Goal: Task Accomplishment & Management: Manage account settings

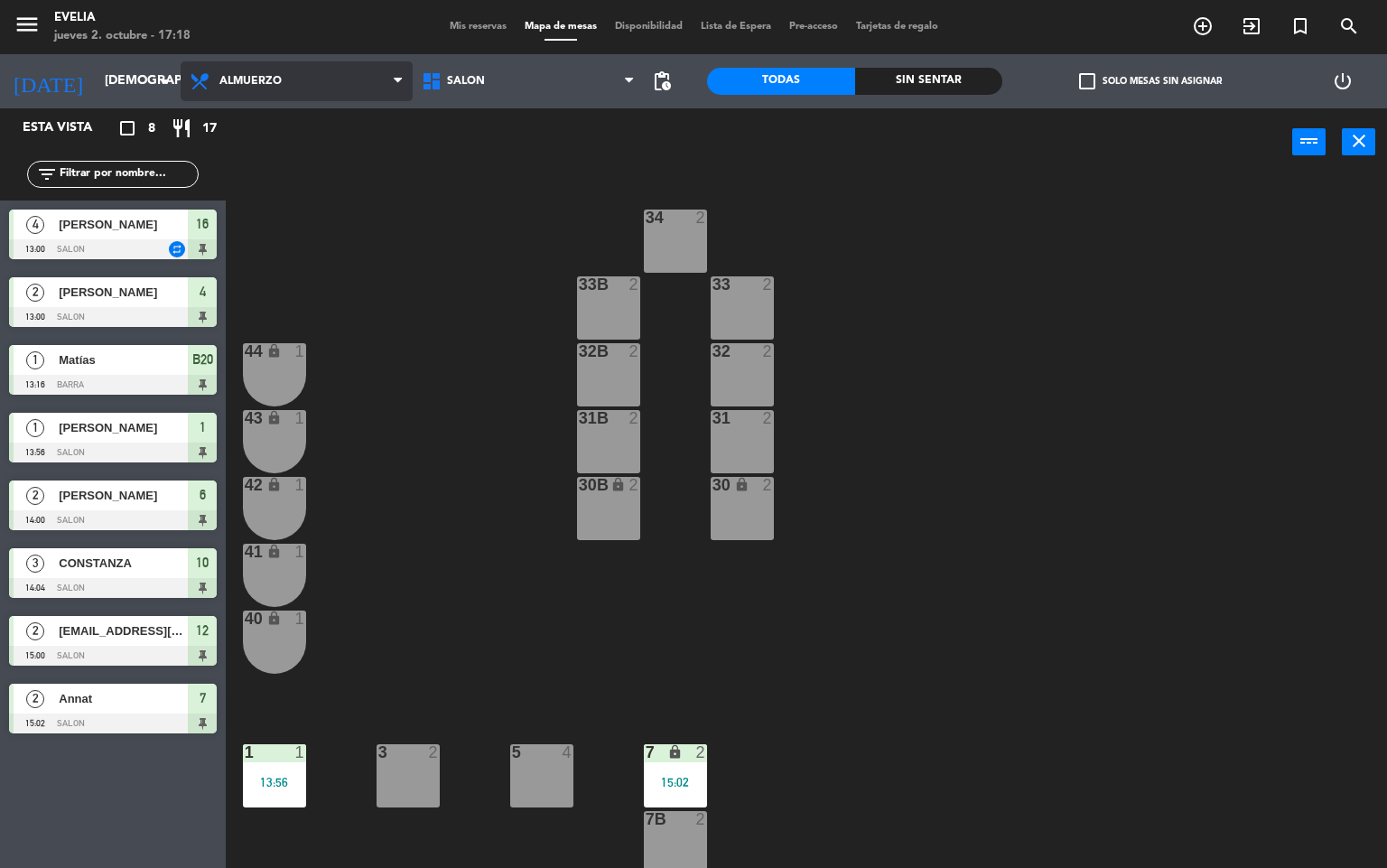
click at [210, 73] on icon at bounding box center [202, 81] width 27 height 22
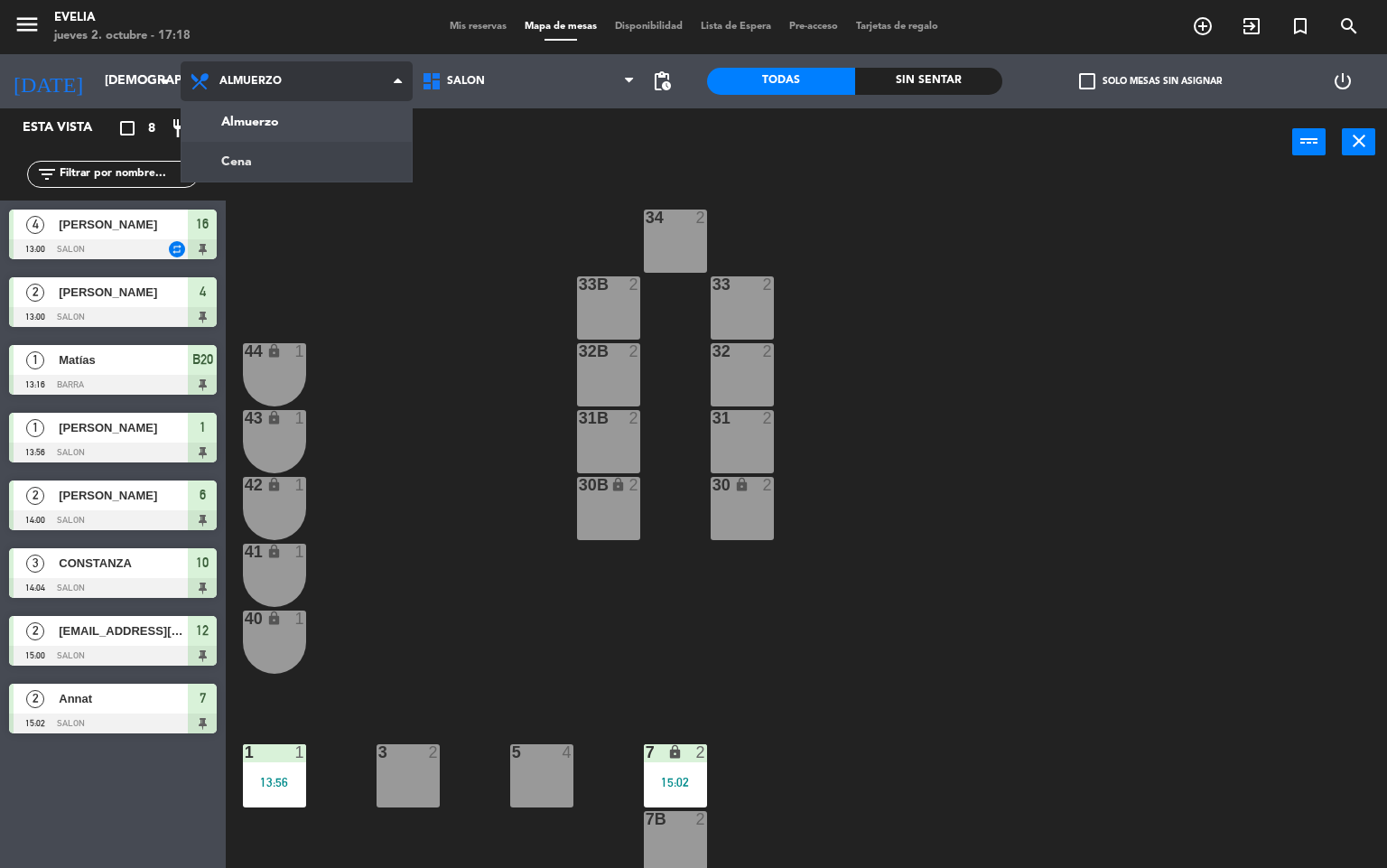
click at [231, 146] on ng-component "menu [PERSON_NAME] jueves 2. octubre - 17:18 Mis reservas Mapa de mesas Disponi…" at bounding box center [693, 434] width 1387 height 869
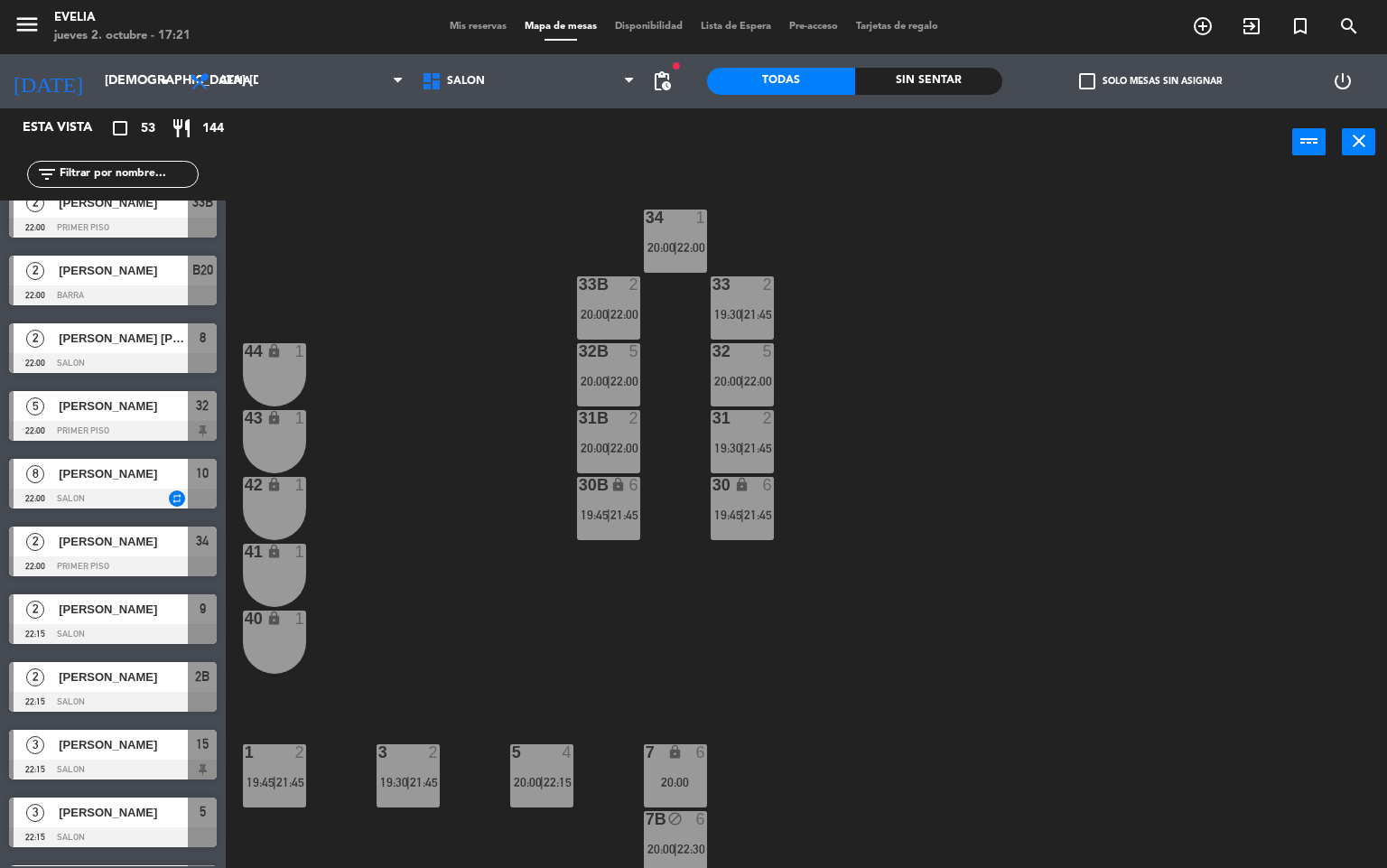
scroll to position [2920, 0]
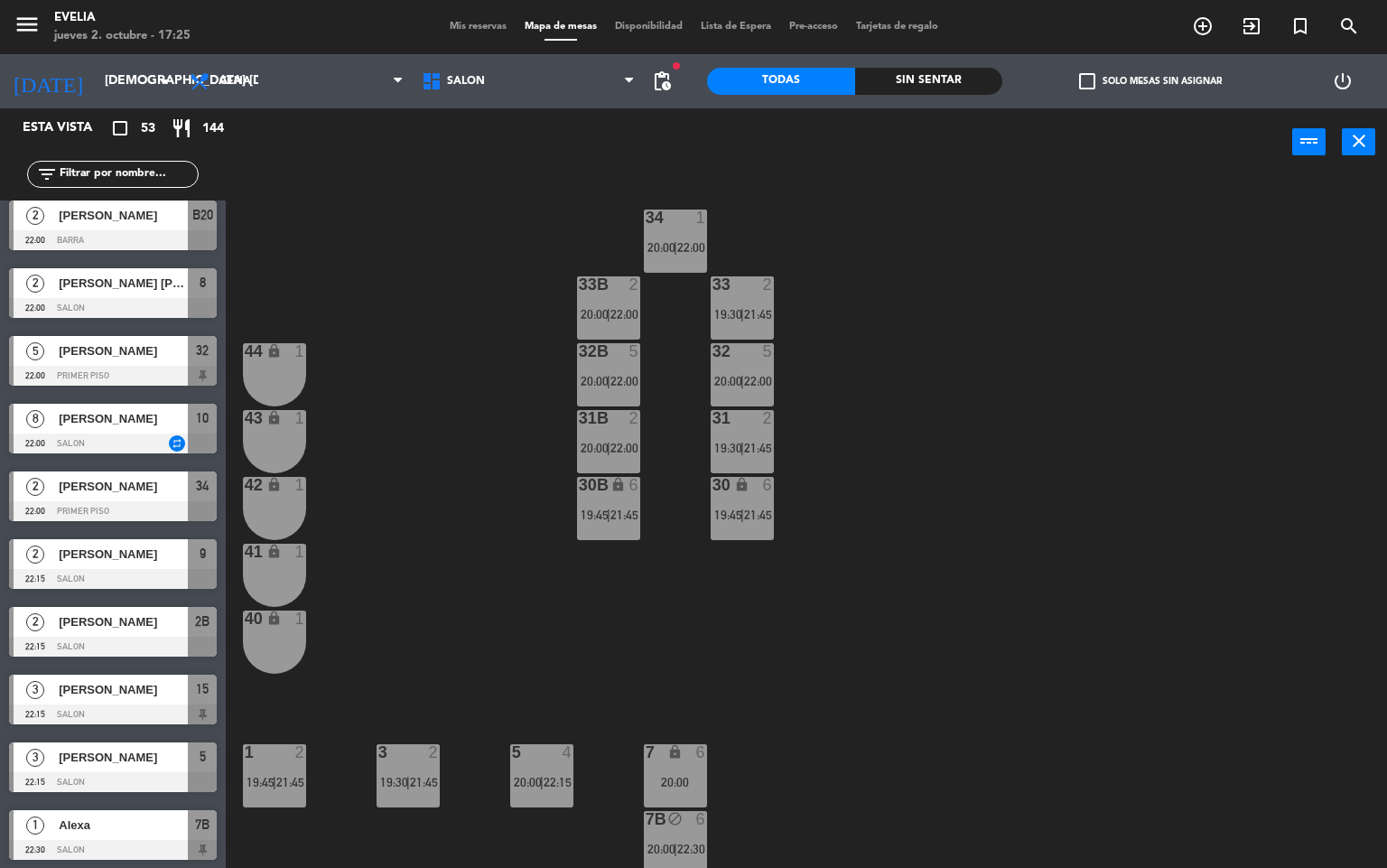
click at [462, 25] on span "Mis reservas" at bounding box center [478, 27] width 75 height 9
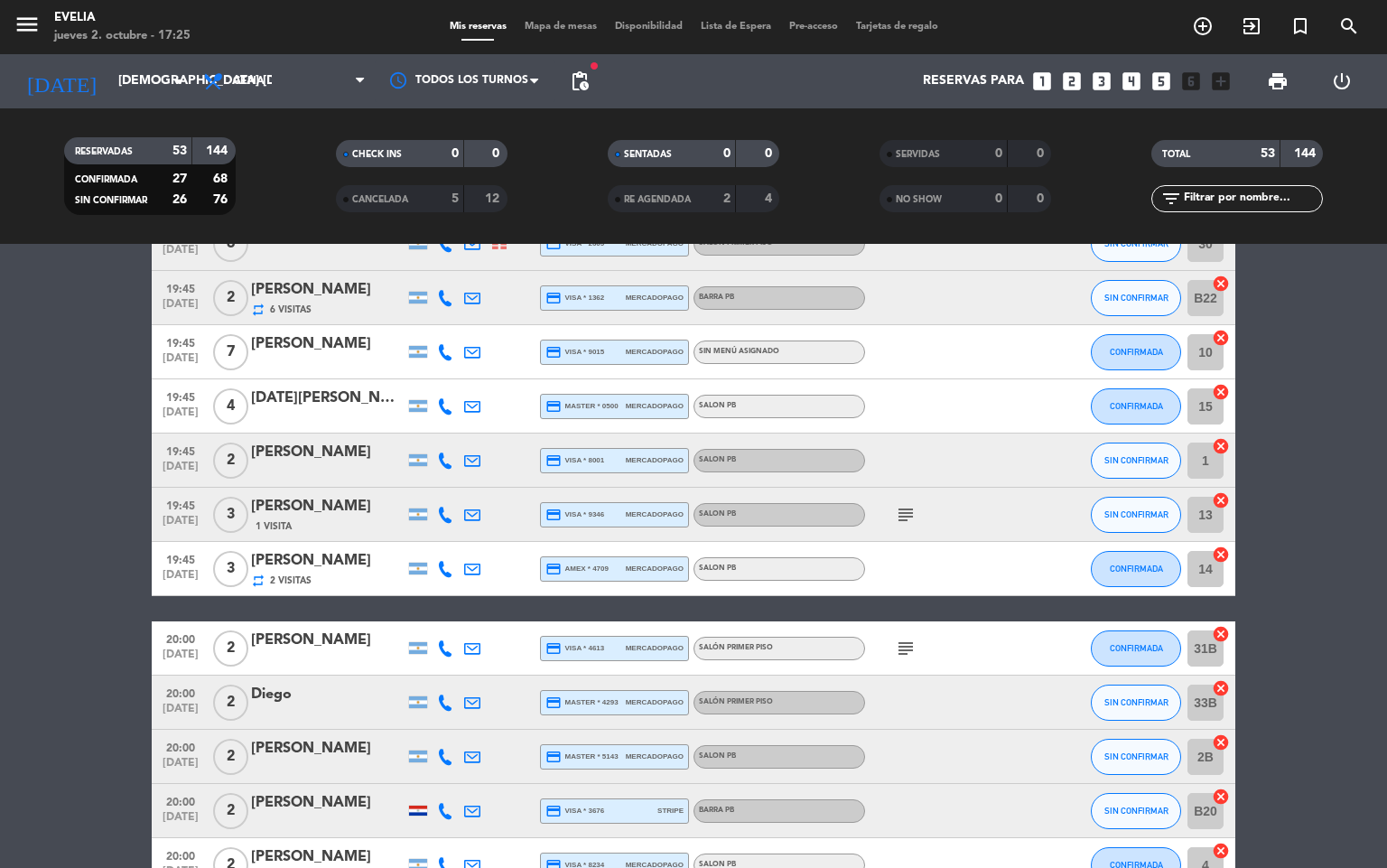
scroll to position [577, 0]
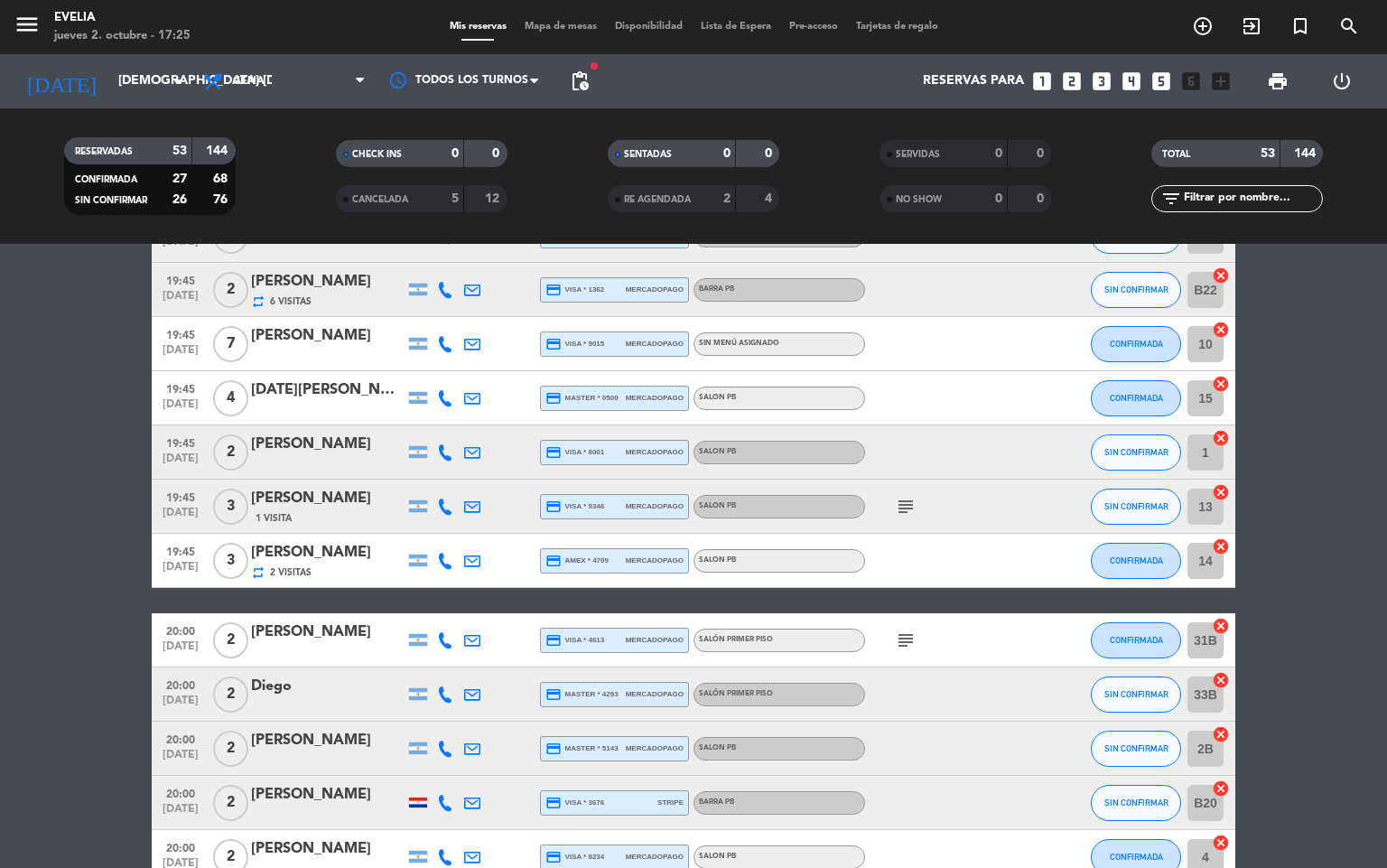
click at [898, 501] on icon "subject" at bounding box center [905, 506] width 22 height 22
click at [903, 629] on icon "subject" at bounding box center [905, 640] width 22 height 22
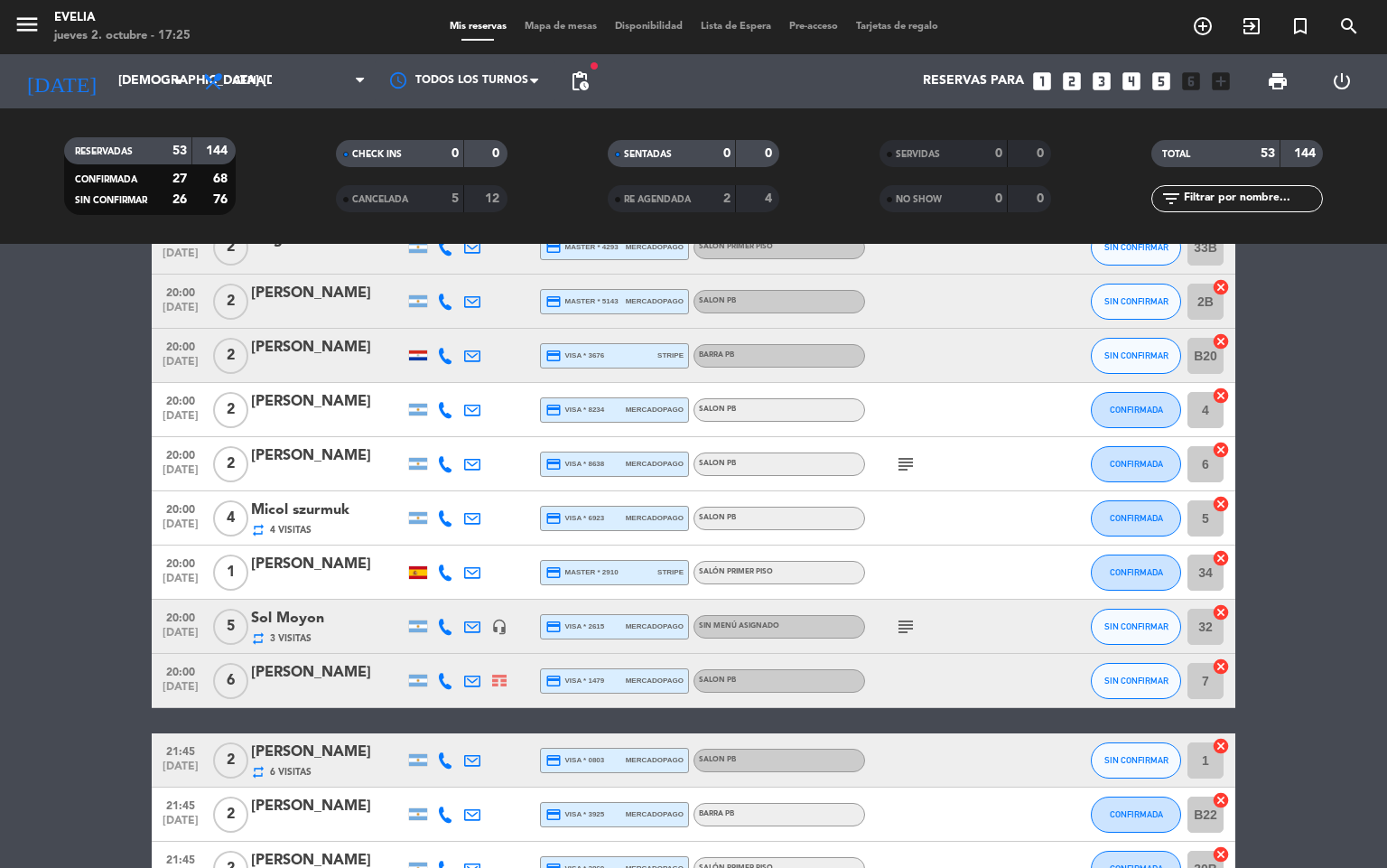
scroll to position [1039, 0]
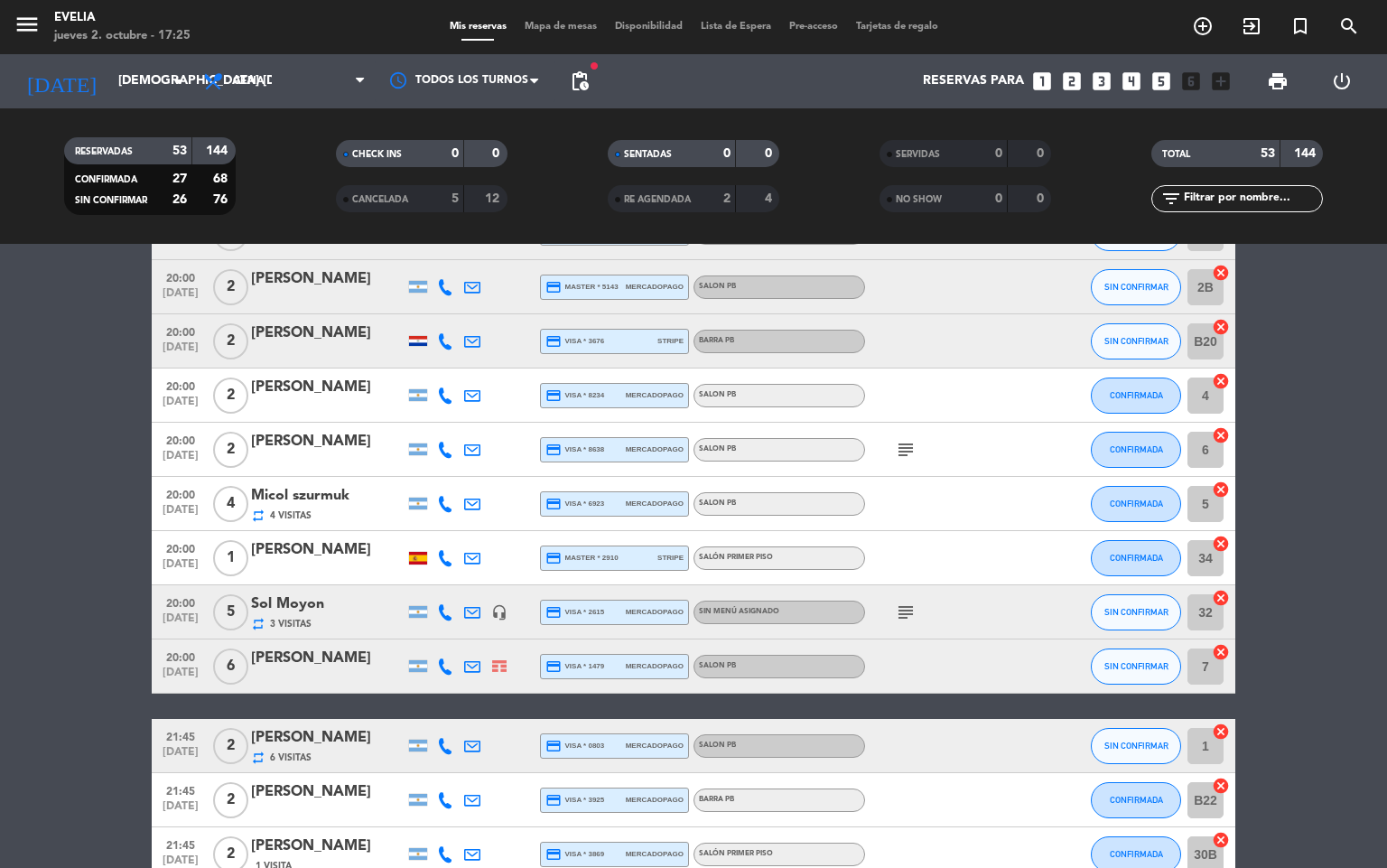
click at [903, 448] on icon "subject" at bounding box center [905, 449] width 22 height 22
click at [908, 610] on icon "subject" at bounding box center [905, 612] width 22 height 22
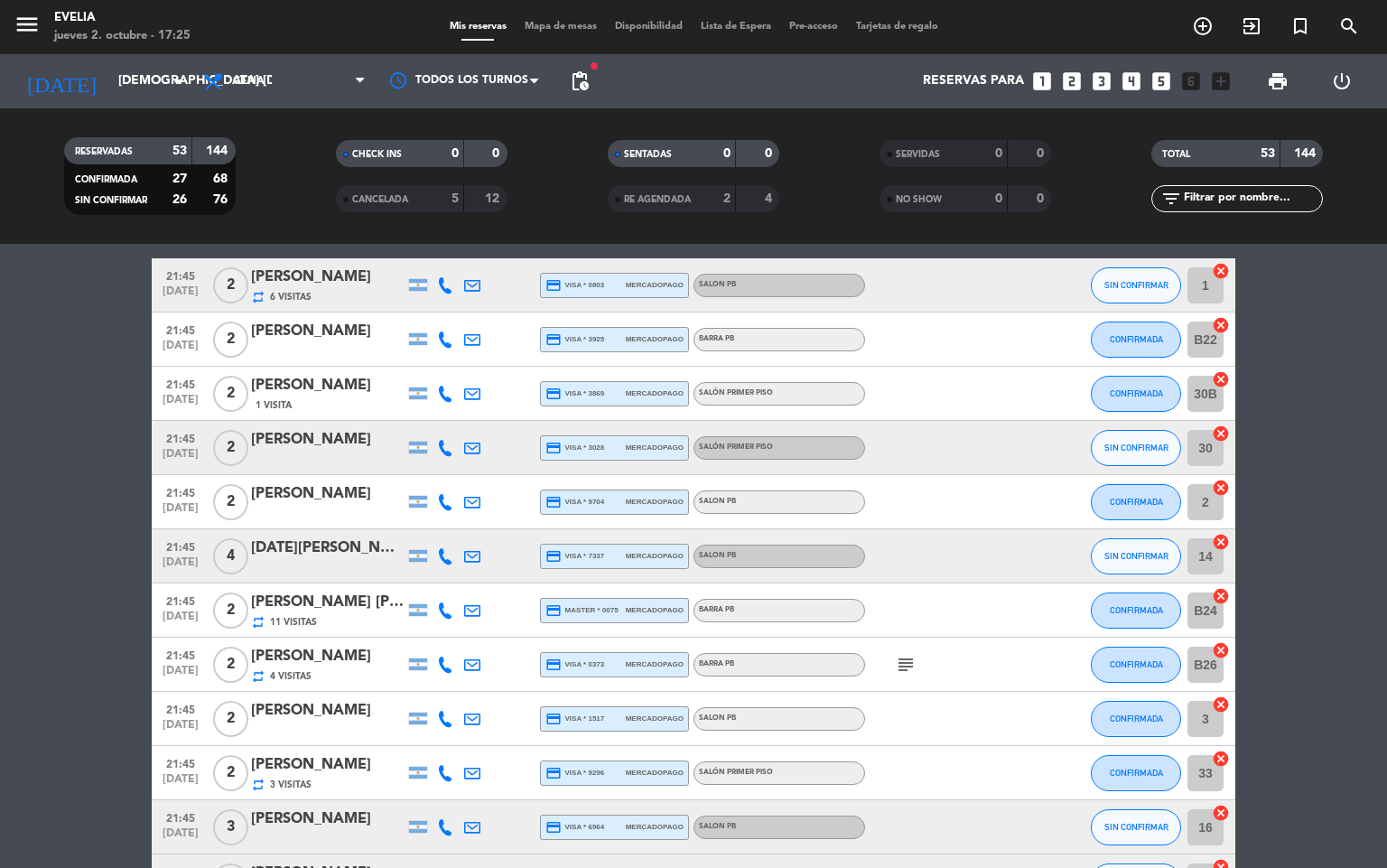
scroll to position [1525, 0]
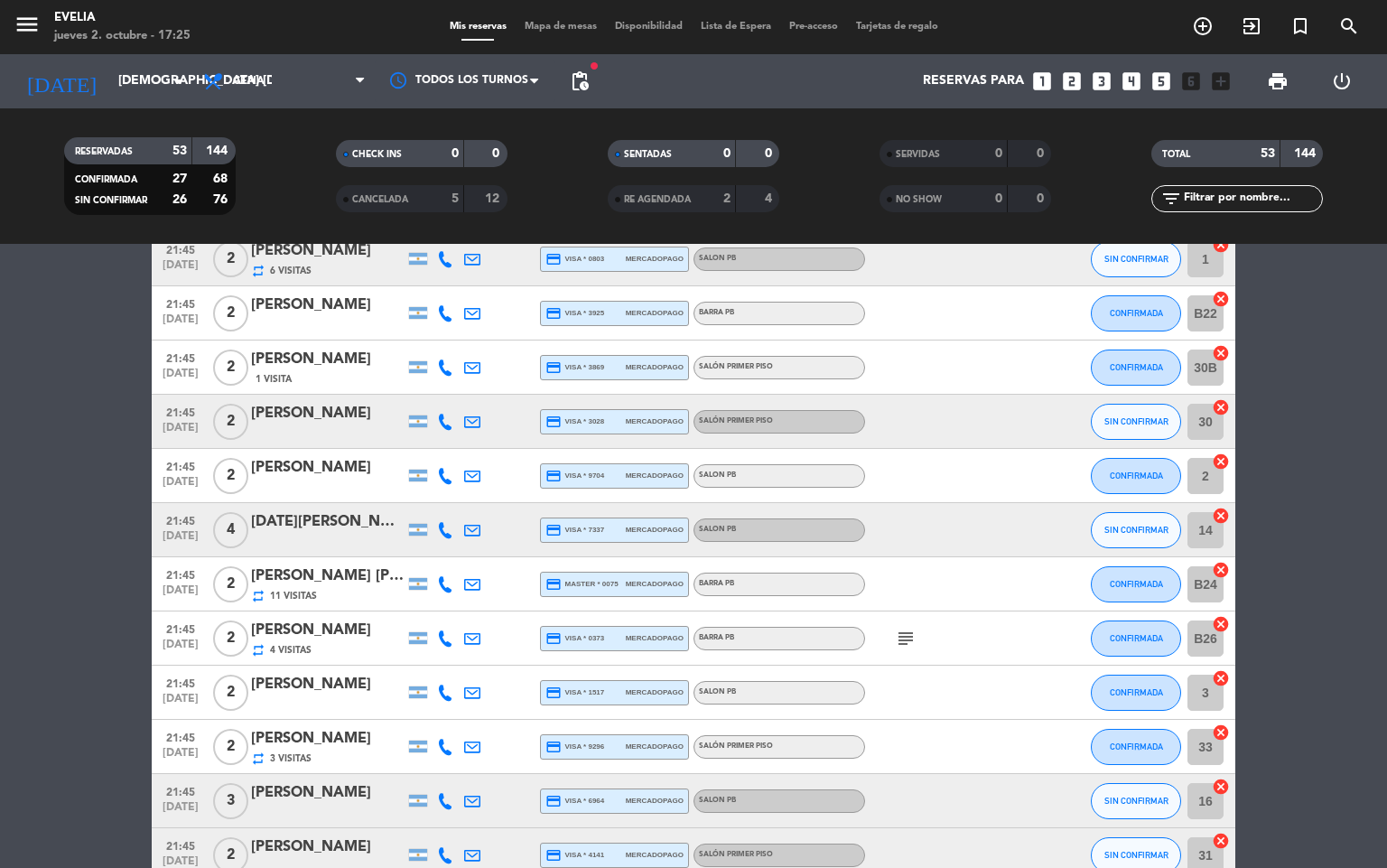
click at [905, 635] on icon "subject" at bounding box center [905, 638] width 22 height 22
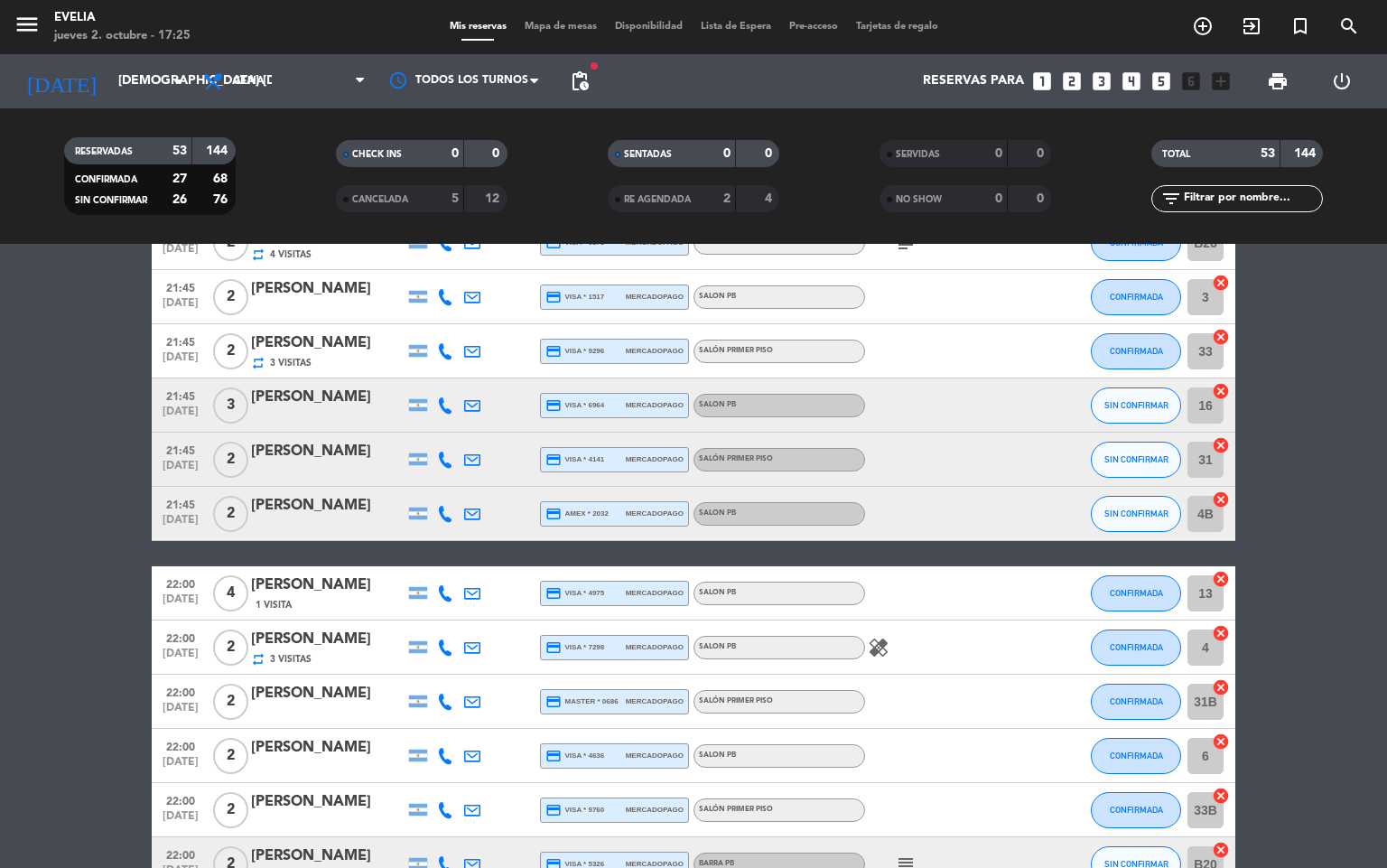
scroll to position [1947, 0]
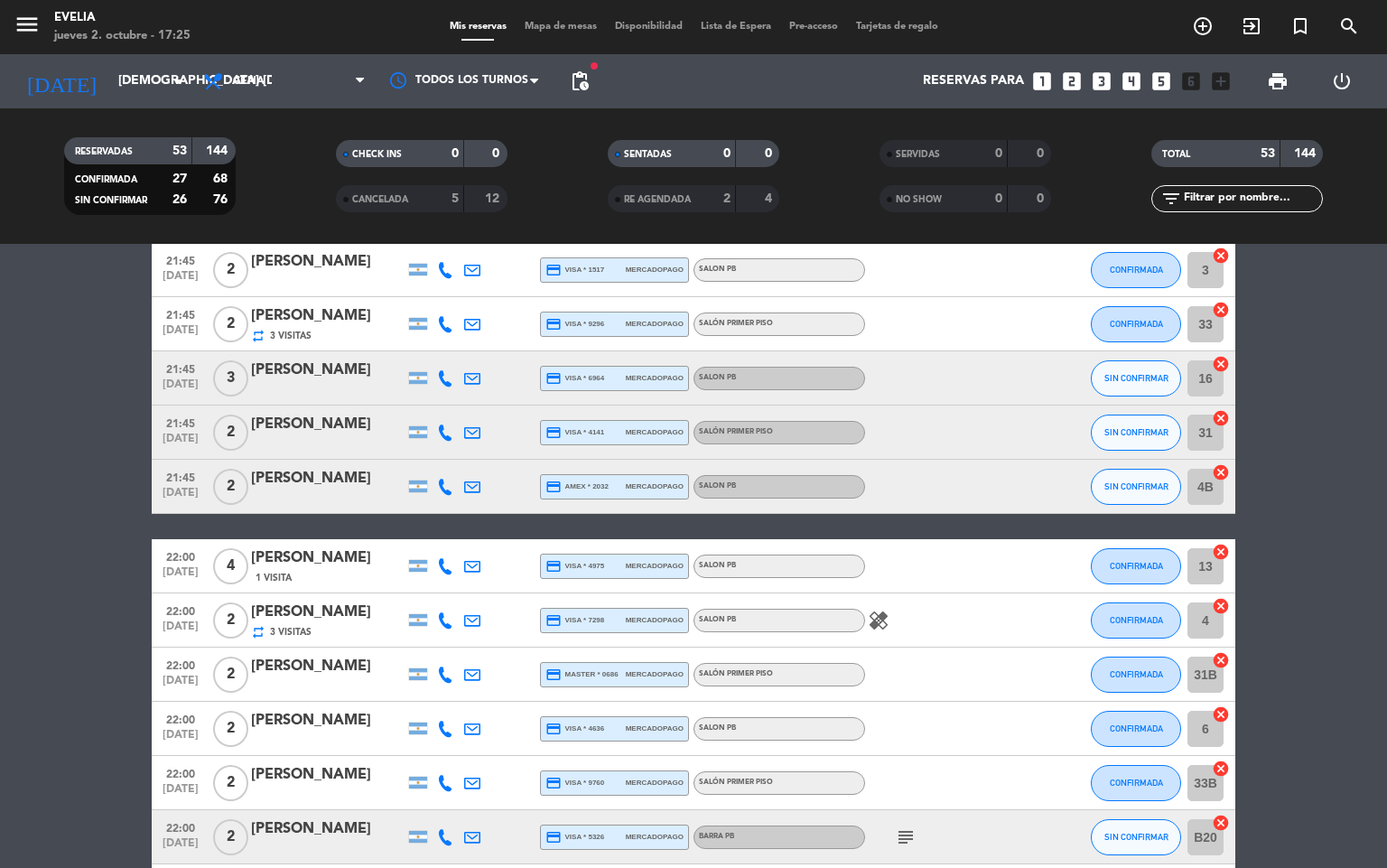
click at [876, 619] on icon "healing" at bounding box center [879, 620] width 22 height 22
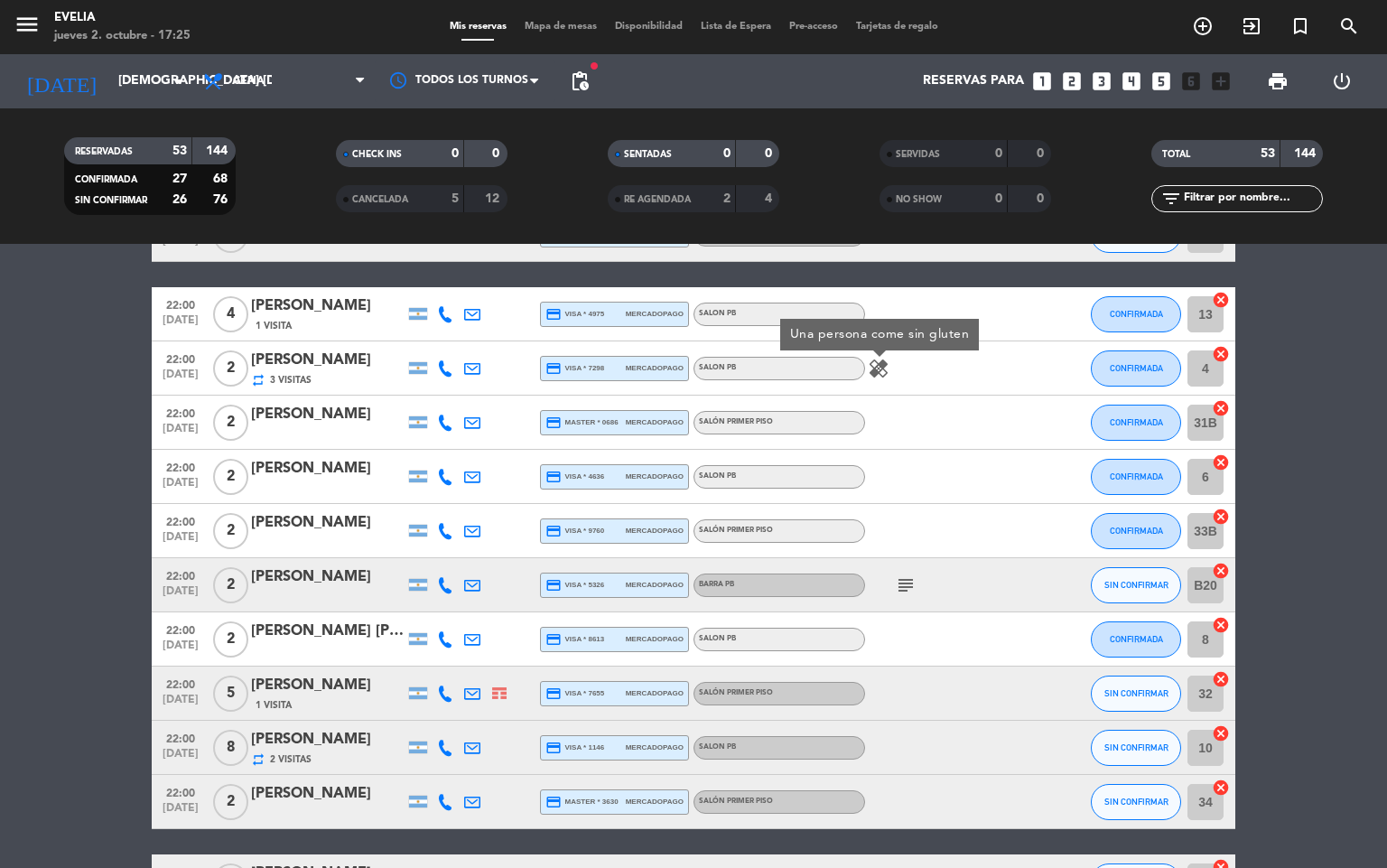
scroll to position [2270, 0]
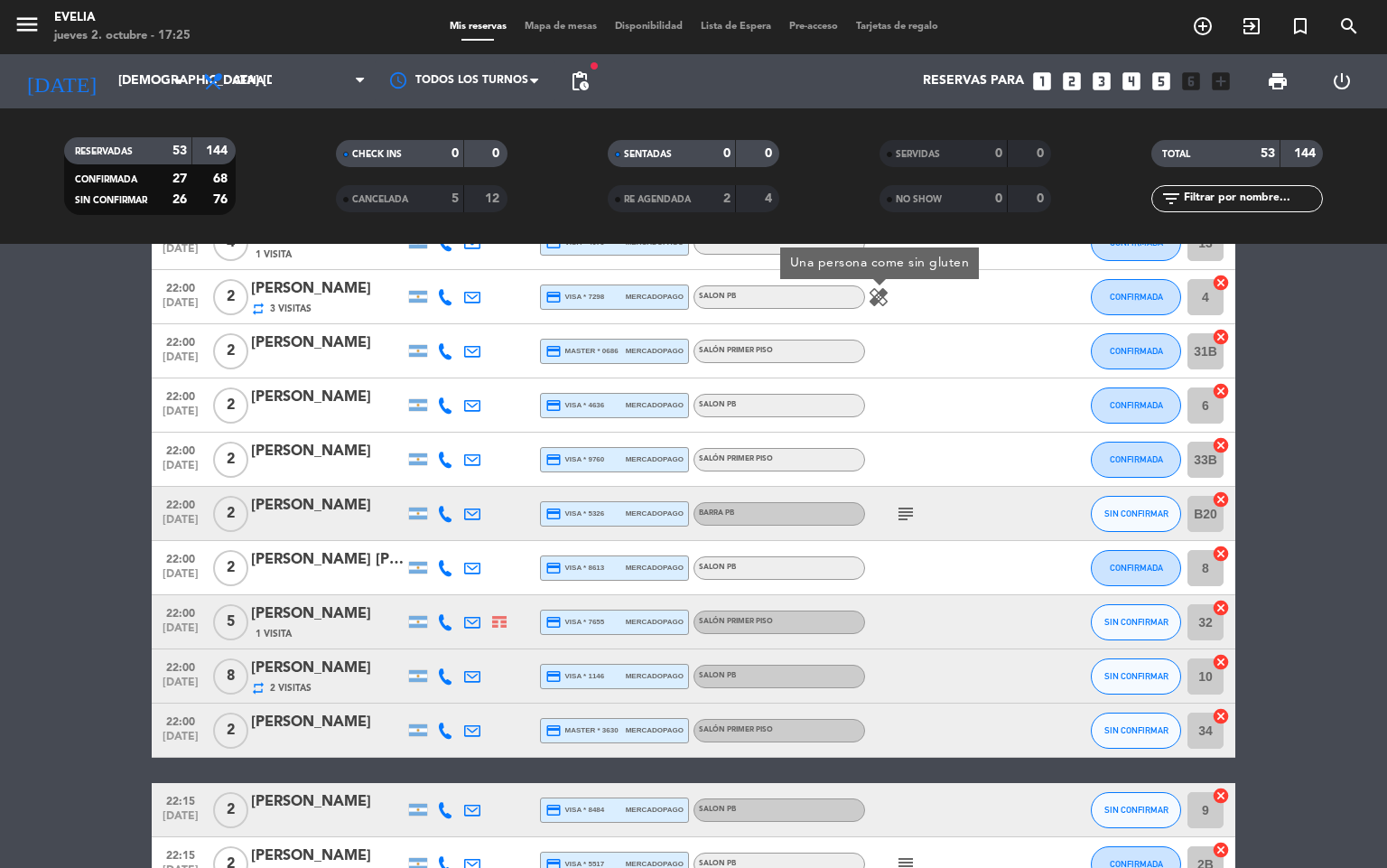
click at [901, 509] on icon "subject" at bounding box center [905, 514] width 22 height 22
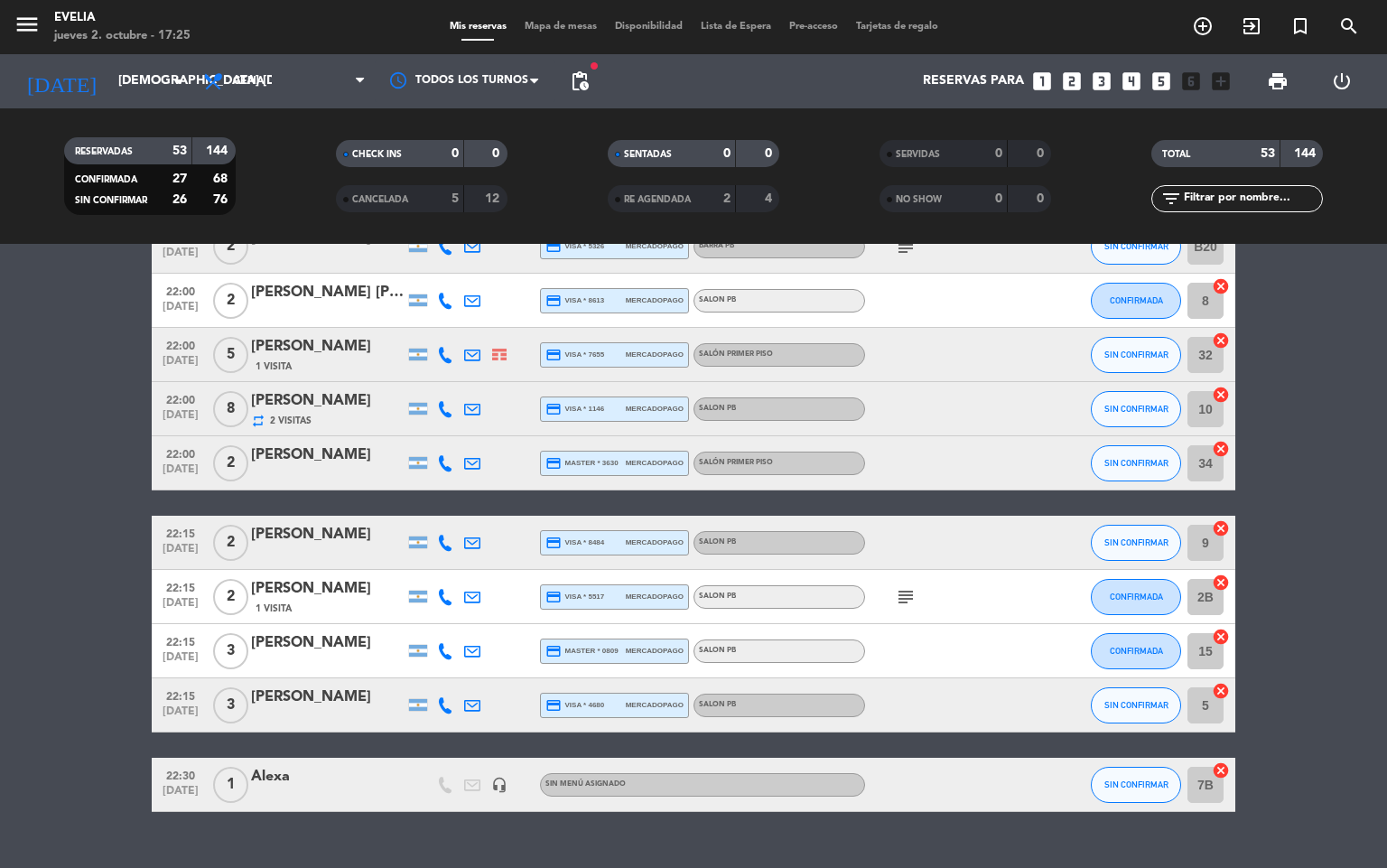
scroll to position [2541, 0]
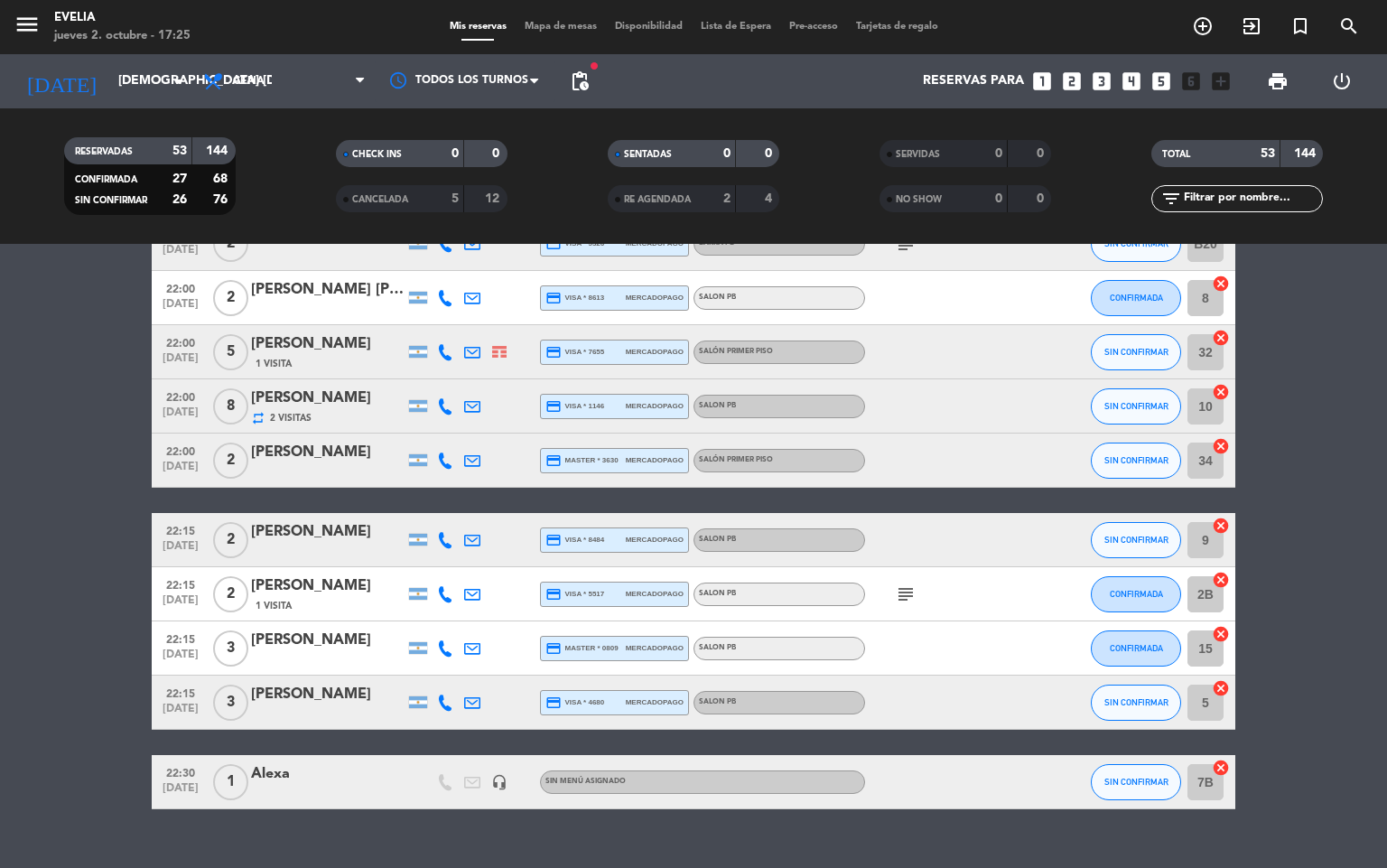
click at [901, 604] on icon "subject" at bounding box center [905, 593] width 22 height 22
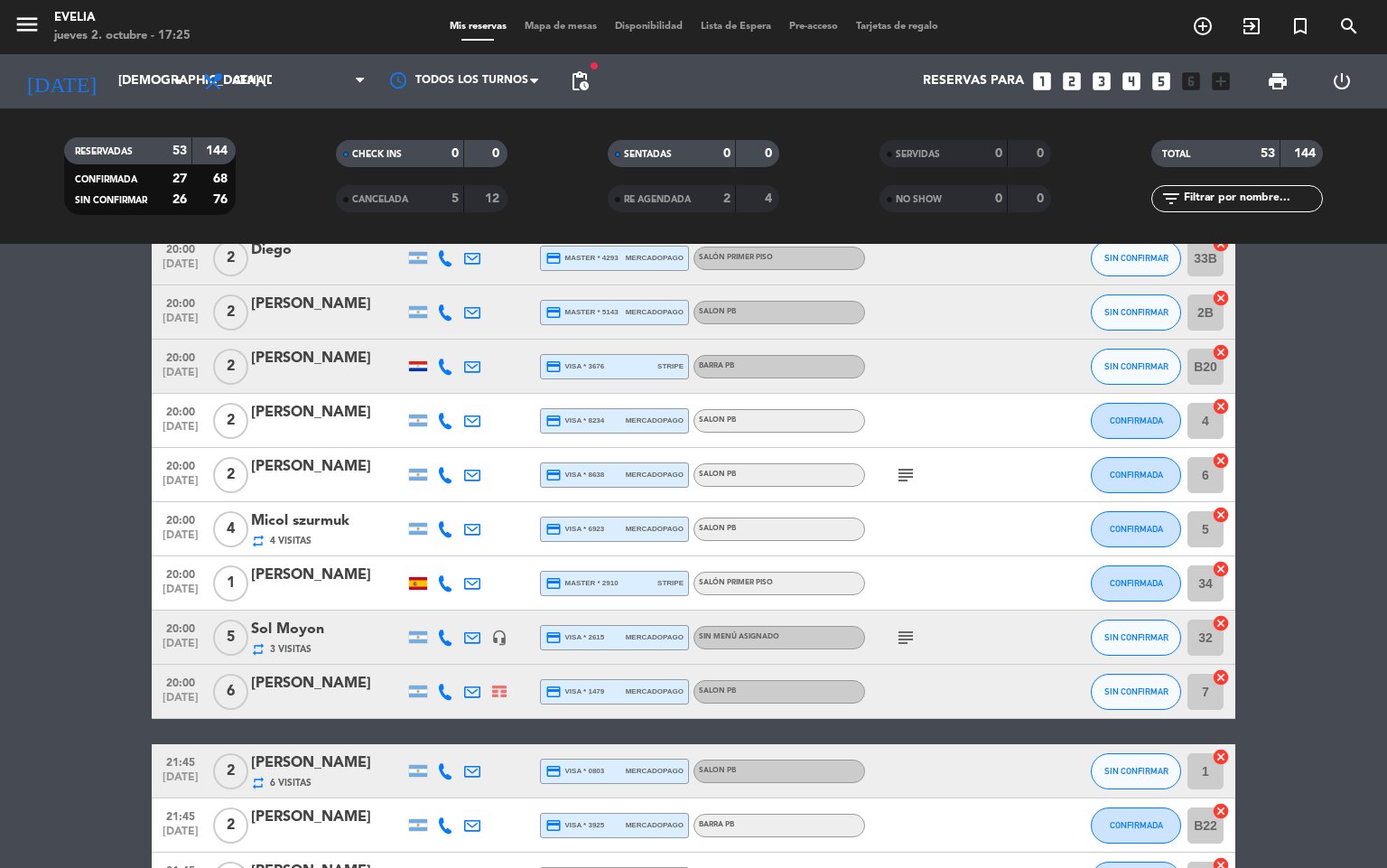
scroll to position [0, 0]
